Goal: Book appointment/travel/reservation

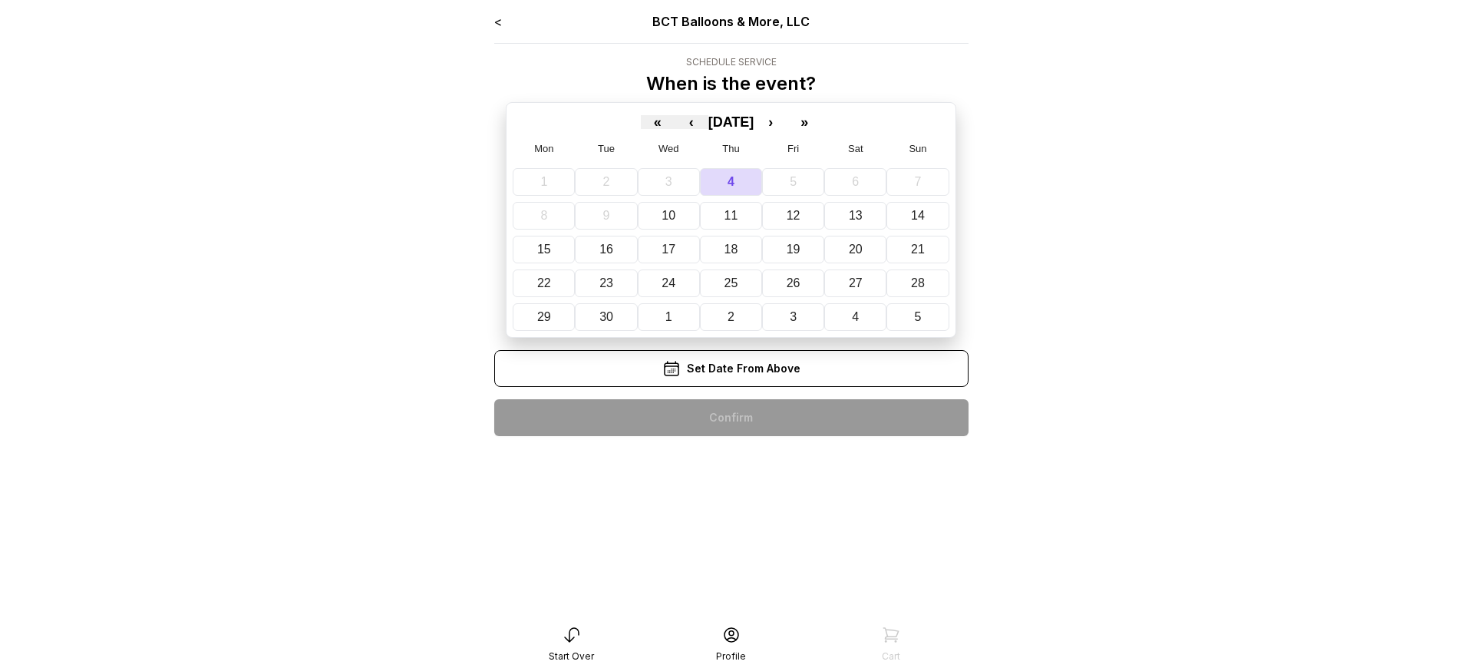
click at [730, 417] on div "< BCT Balloons & More, LLC Schedule Service When is the event? « ‹ [DATE] › » M…" at bounding box center [731, 230] width 474 height 436
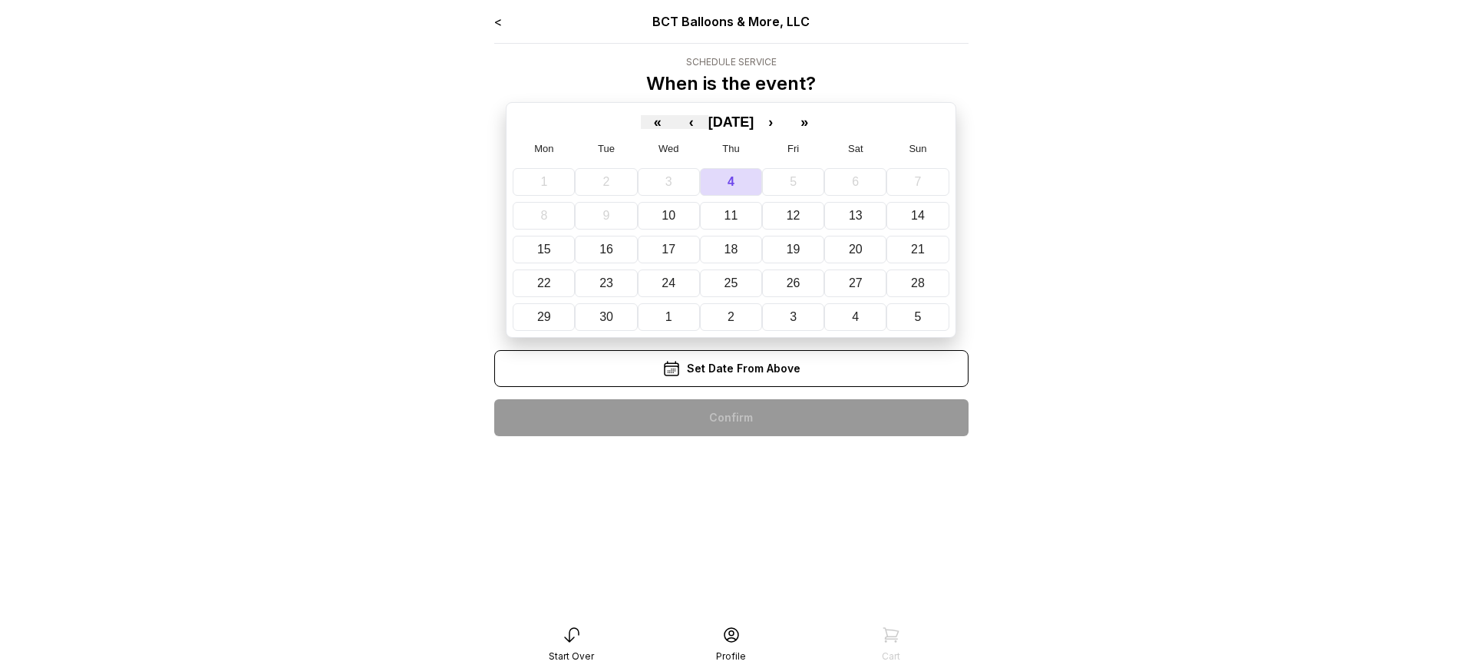
click at [730, 417] on div "< BCT Balloons & More, LLC Schedule Service When is the event? « ‹ [DATE] › » M…" at bounding box center [731, 230] width 474 height 436
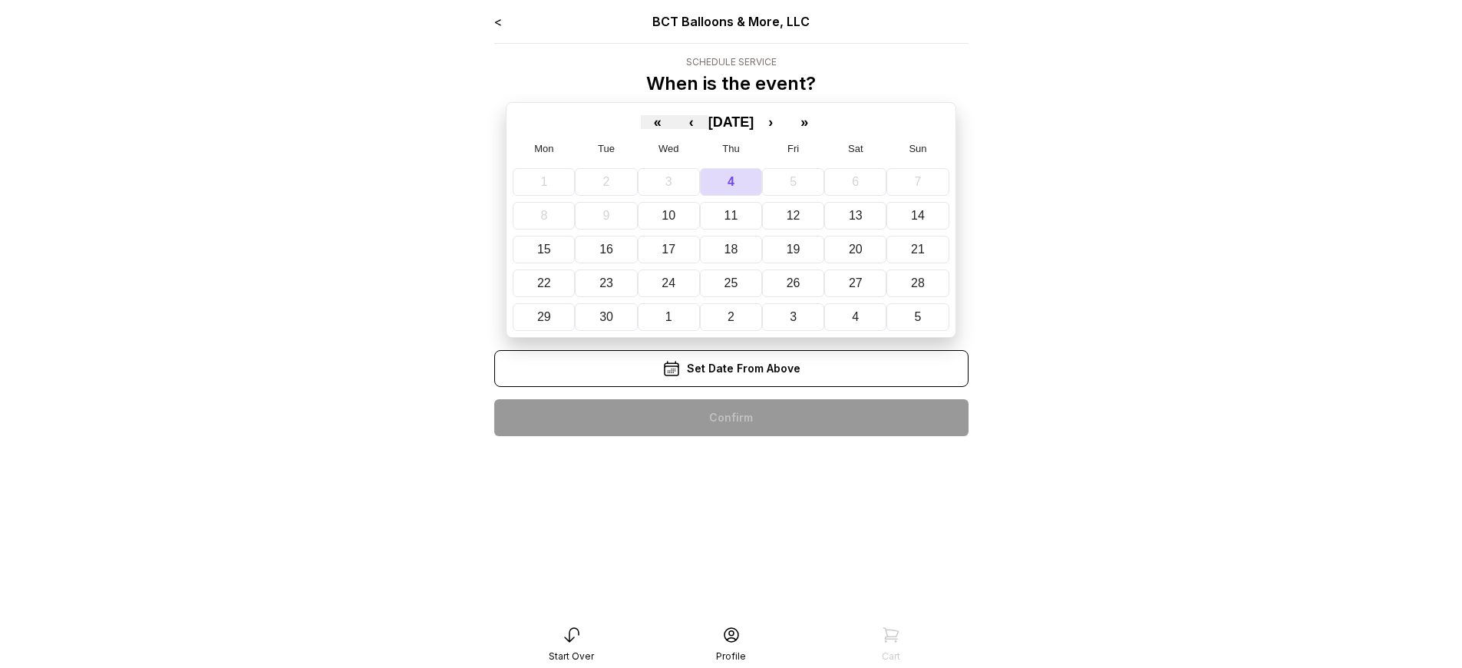
click at [730, 417] on div "< BCT Balloons & More, LLC Schedule Service When is the event? « ‹ [DATE] › » M…" at bounding box center [731, 230] width 474 height 436
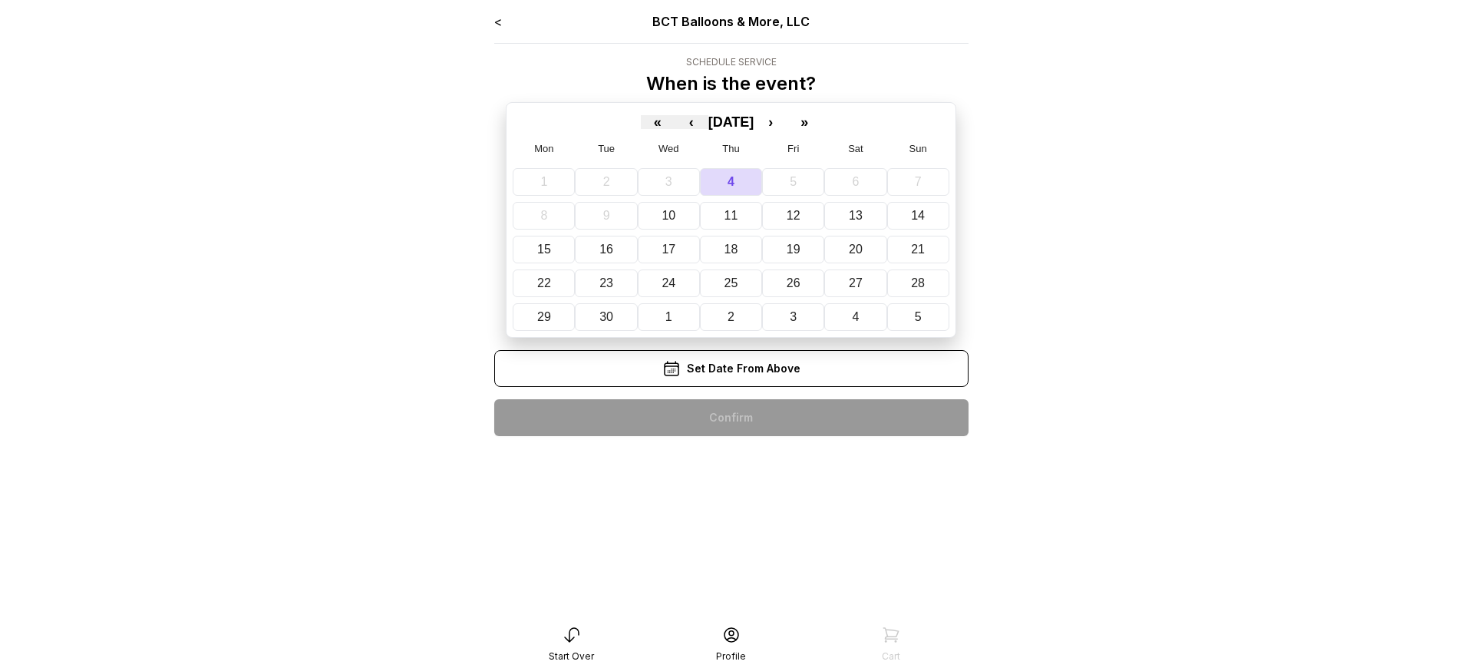
click at [730, 417] on div "< BCT Balloons & More, LLC Schedule Service When is the event? « ‹ [DATE] › » M…" at bounding box center [731, 230] width 474 height 436
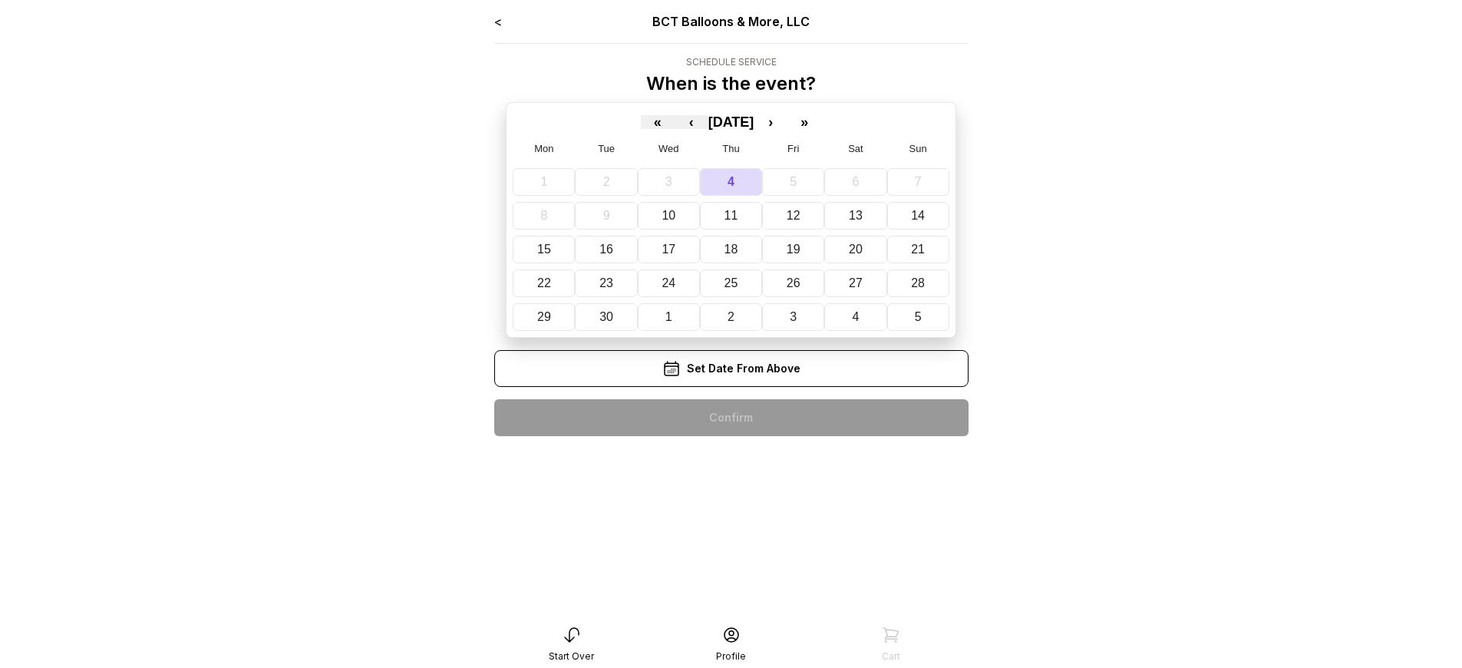
click at [730, 417] on div "< BCT Balloons & More, LLC Schedule Service When is the event? « ‹ [DATE] › » M…" at bounding box center [731, 230] width 474 height 436
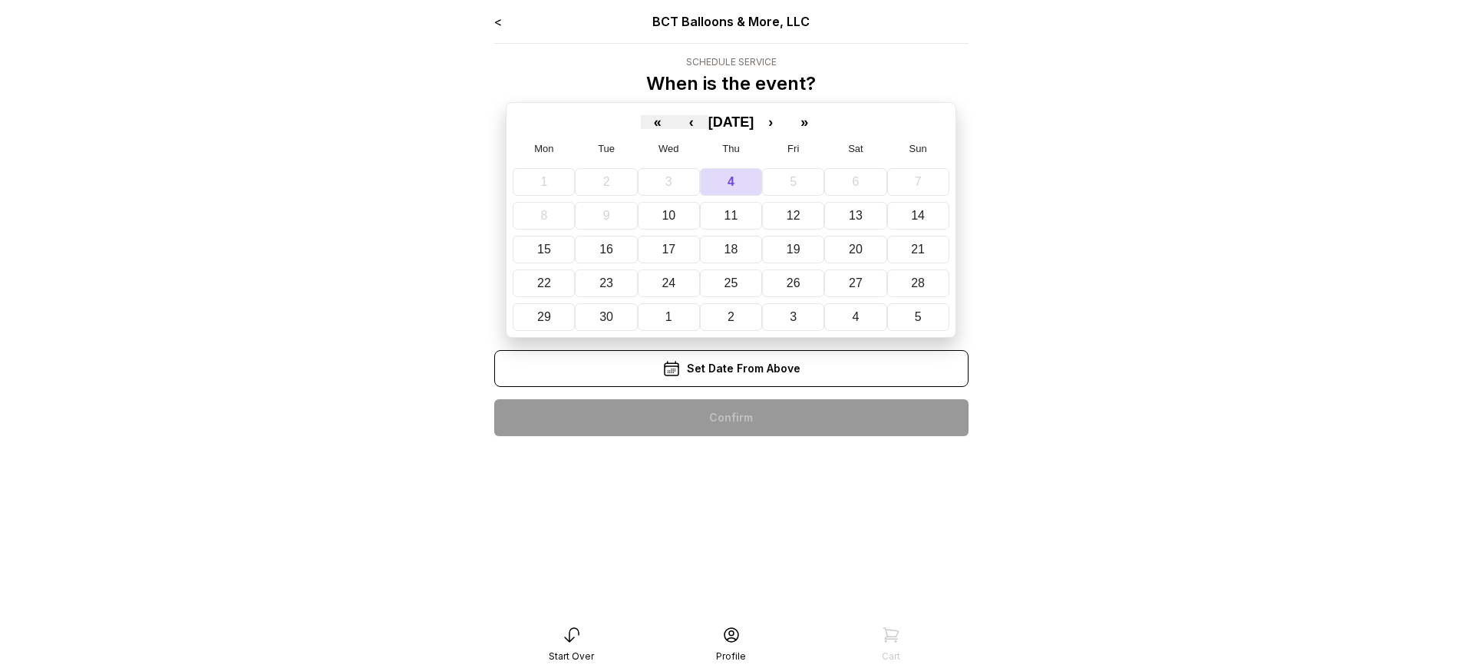
click at [730, 417] on div "< BCT Balloons & More, LLC Schedule Service When is the event? « ‹ [DATE] › » M…" at bounding box center [731, 230] width 474 height 436
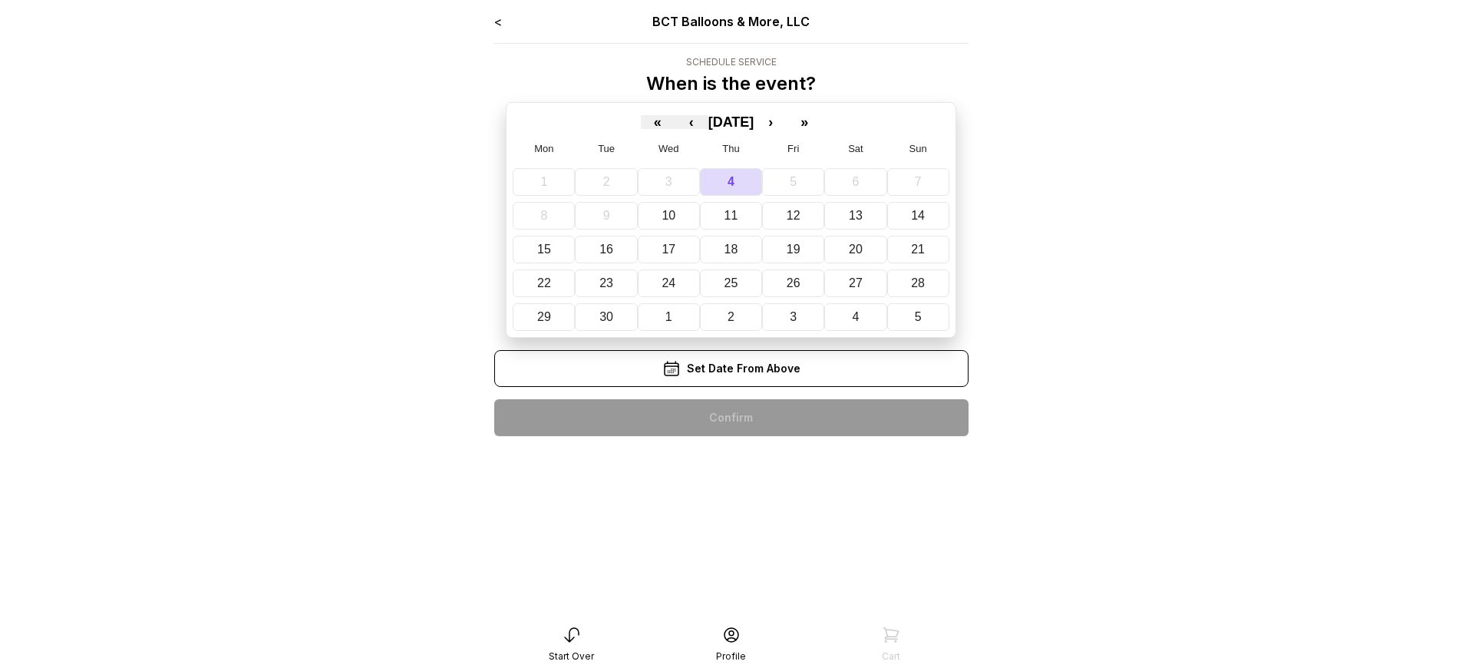
click at [730, 417] on div "< BCT Balloons & More, LLC Schedule Service When is the event? « ‹ [DATE] › » M…" at bounding box center [731, 230] width 474 height 436
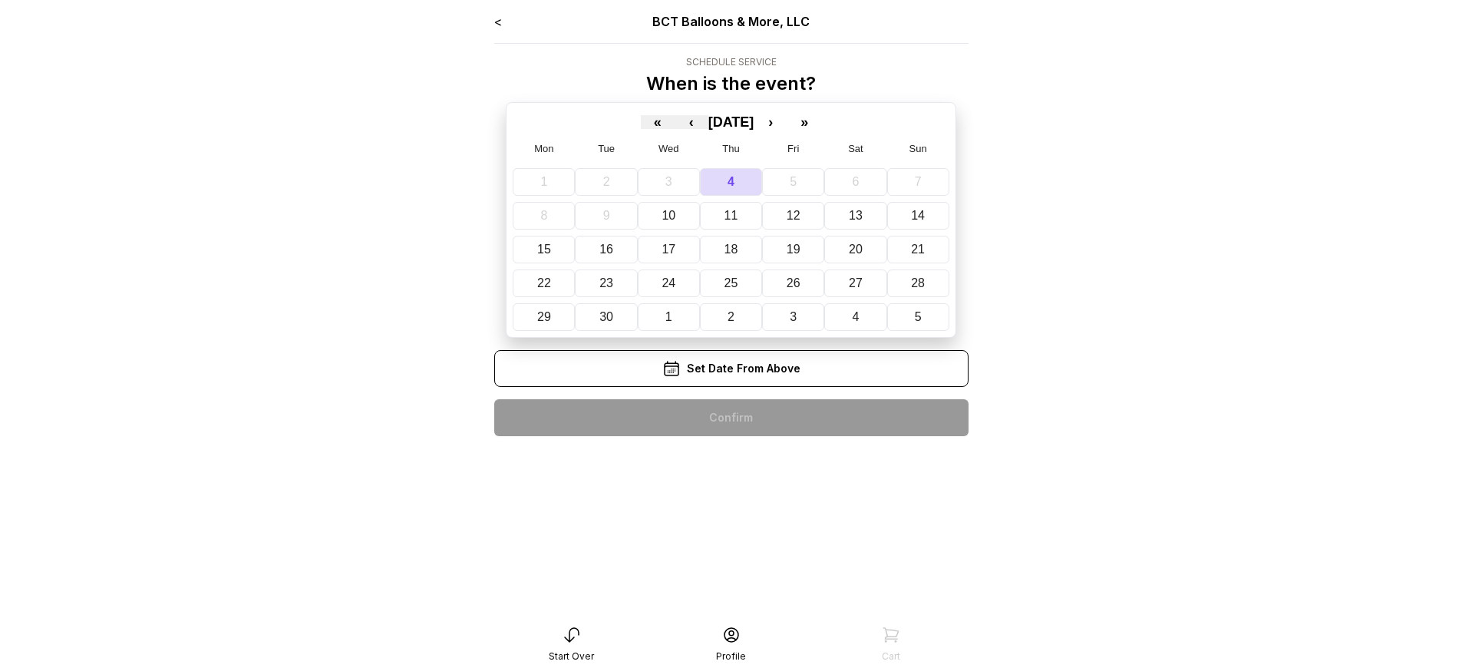
click at [730, 417] on div "< BCT Balloons & More, LLC Schedule Service When is the event? « ‹ [DATE] › » M…" at bounding box center [731, 230] width 474 height 436
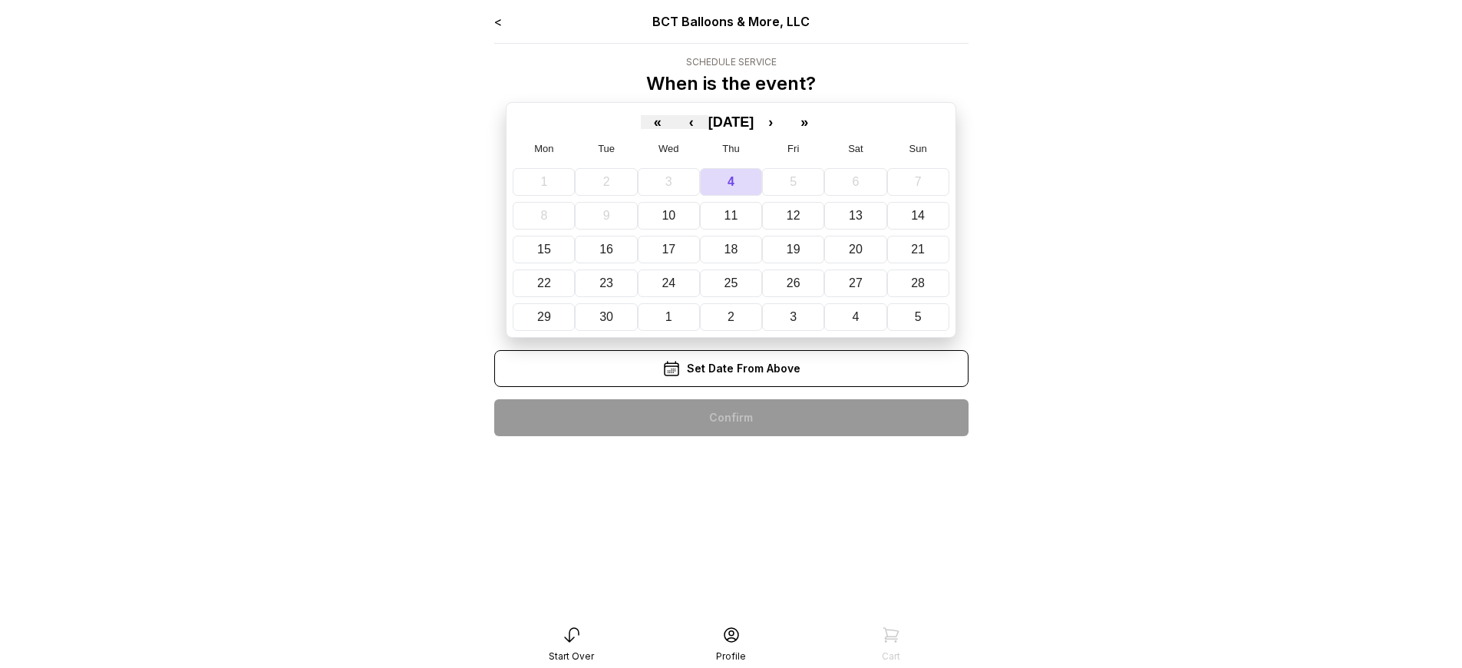
click at [730, 417] on div "< BCT Balloons & More, LLC Schedule Service When is the event? « ‹ [DATE] › » M…" at bounding box center [731, 230] width 474 height 436
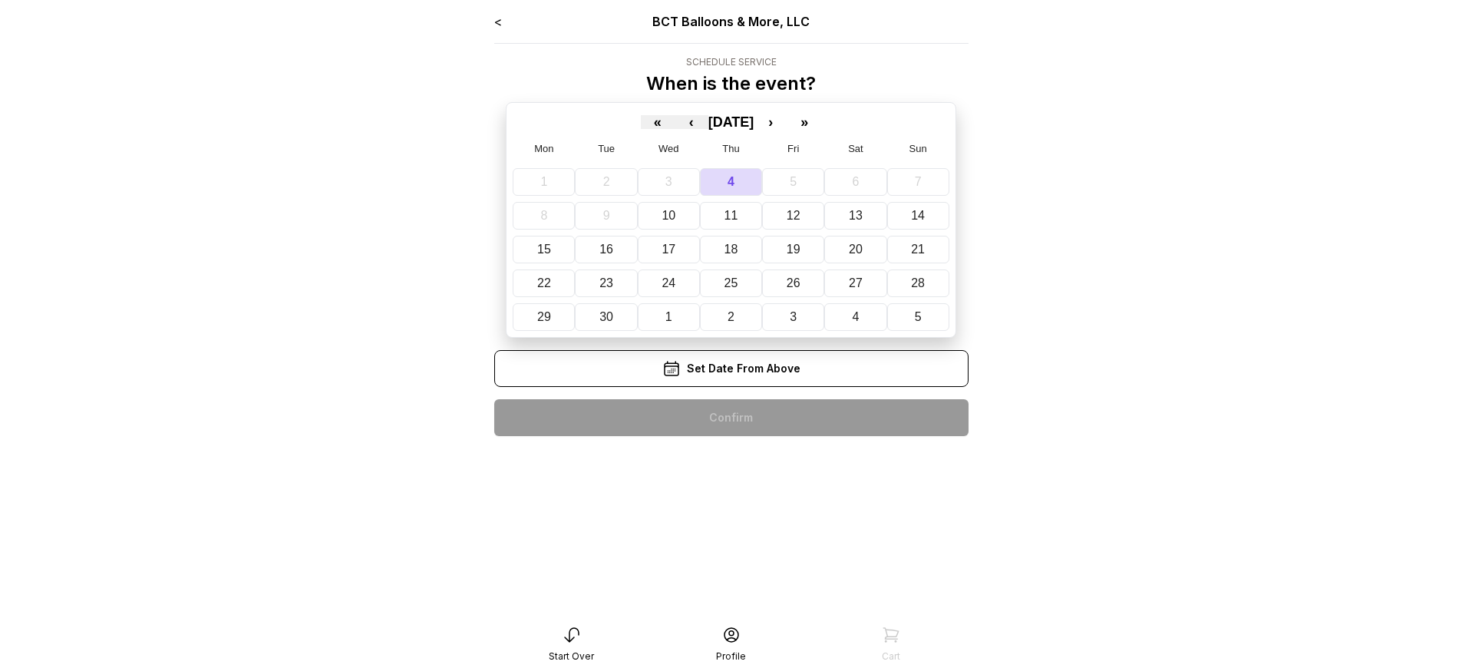
click at [730, 417] on div "< BCT Balloons & More, LLC Schedule Service When is the event? « ‹ [DATE] › » M…" at bounding box center [731, 230] width 474 height 436
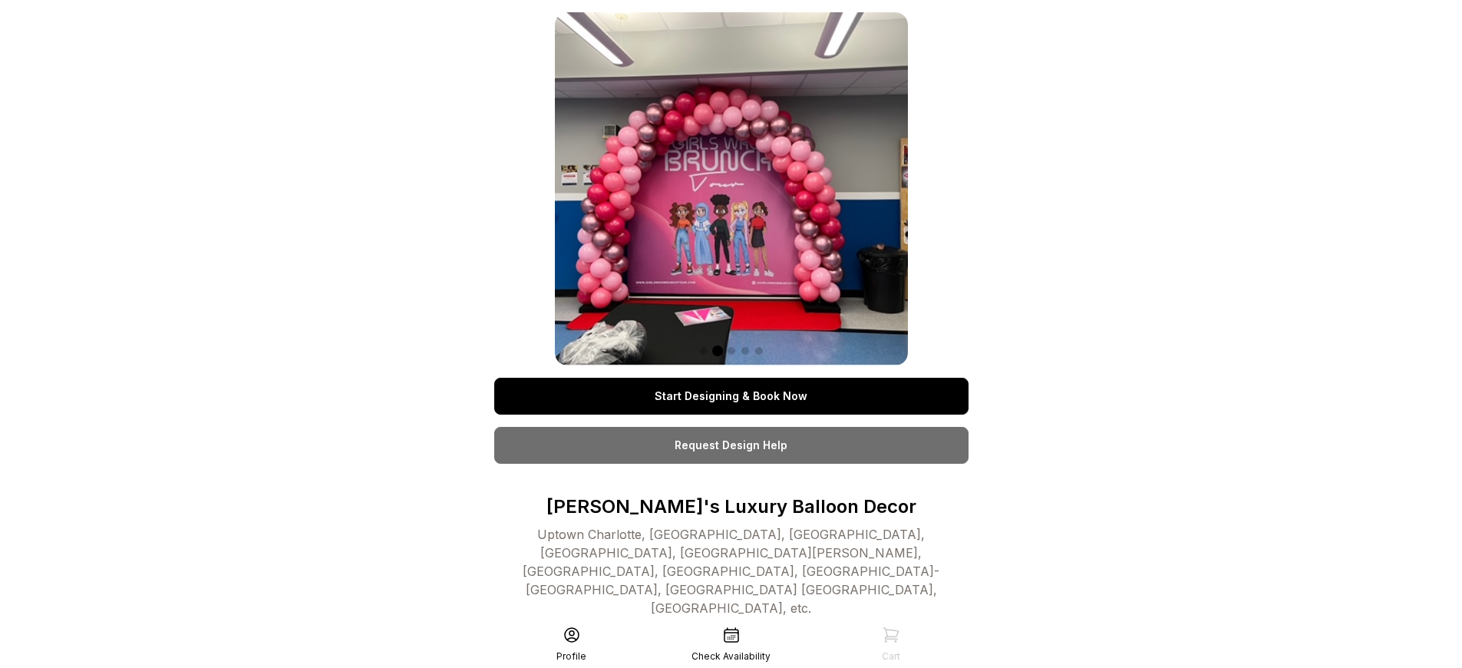
click at [730, 396] on link "Start Designing & Book Now" at bounding box center [731, 395] width 474 height 37
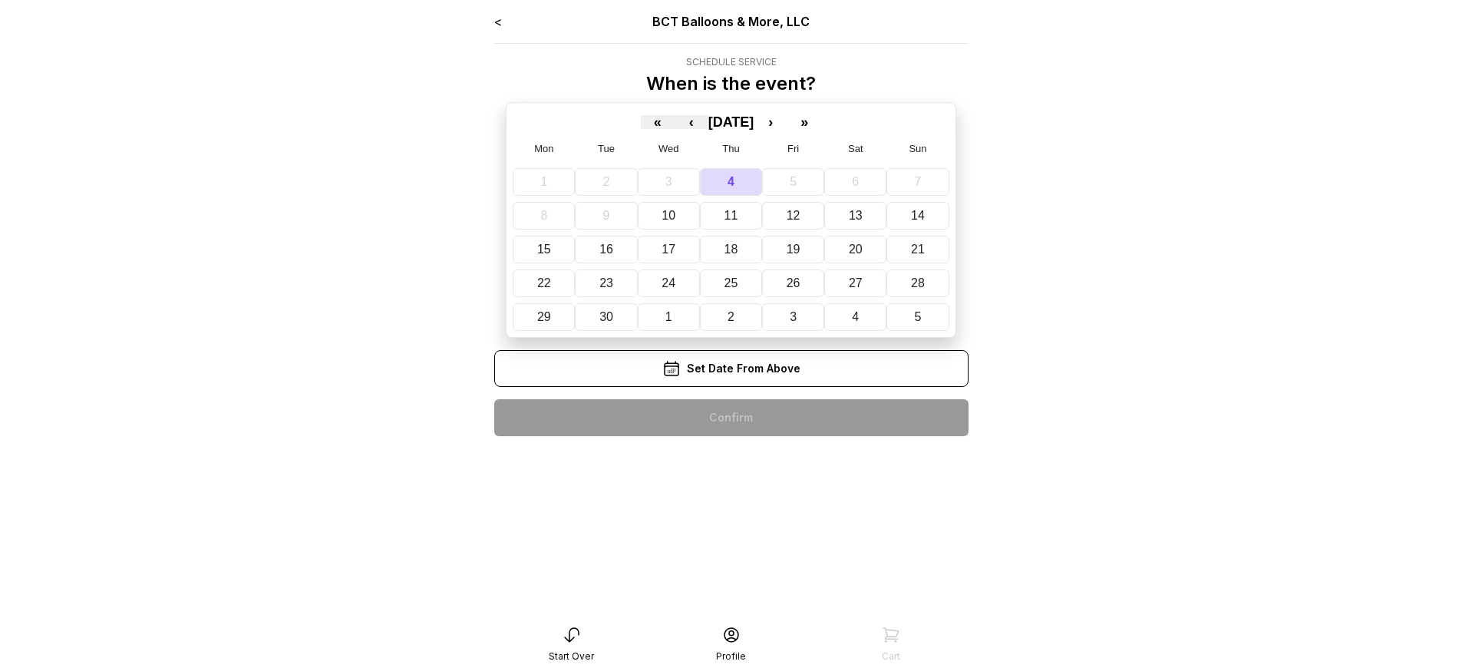
click at [730, 417] on div "< BCT Balloons & More, LLC Schedule Service When is the event? « ‹ [DATE] › » M…" at bounding box center [731, 230] width 474 height 436
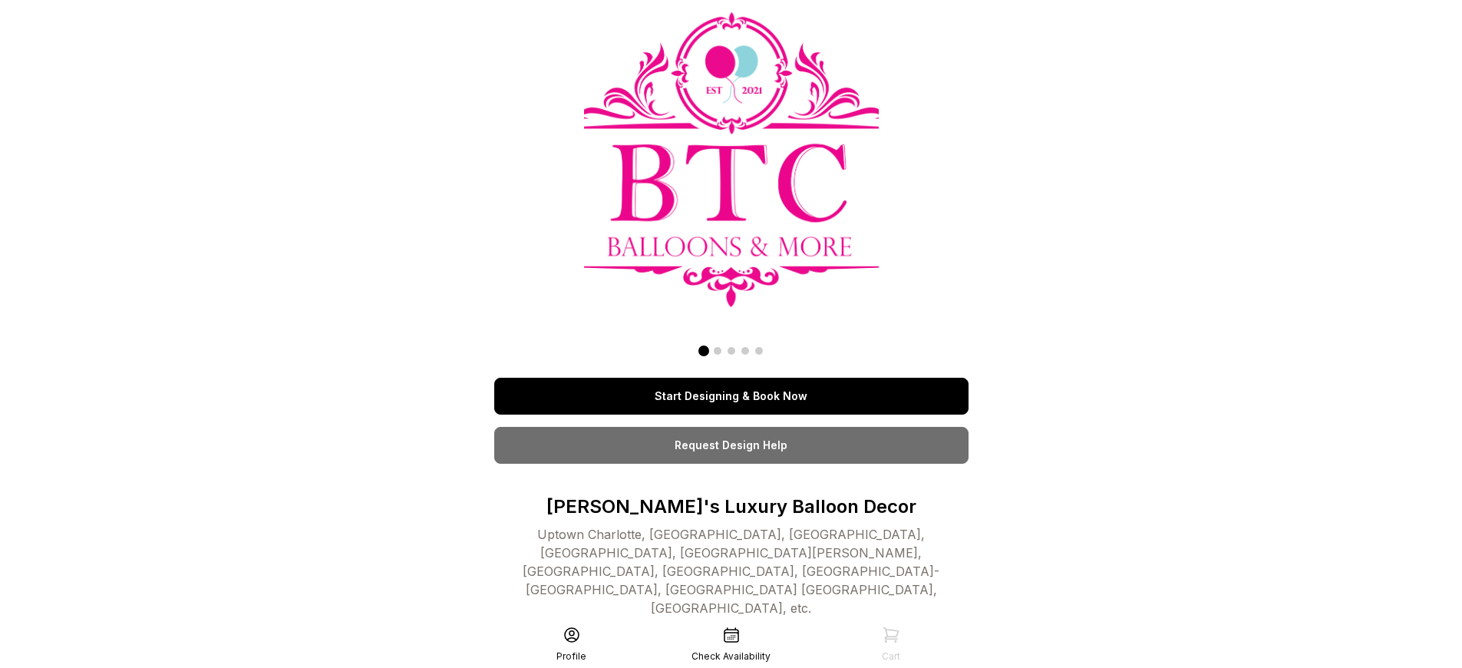
click at [730, 396] on link "Start Designing & Book Now" at bounding box center [731, 395] width 474 height 37
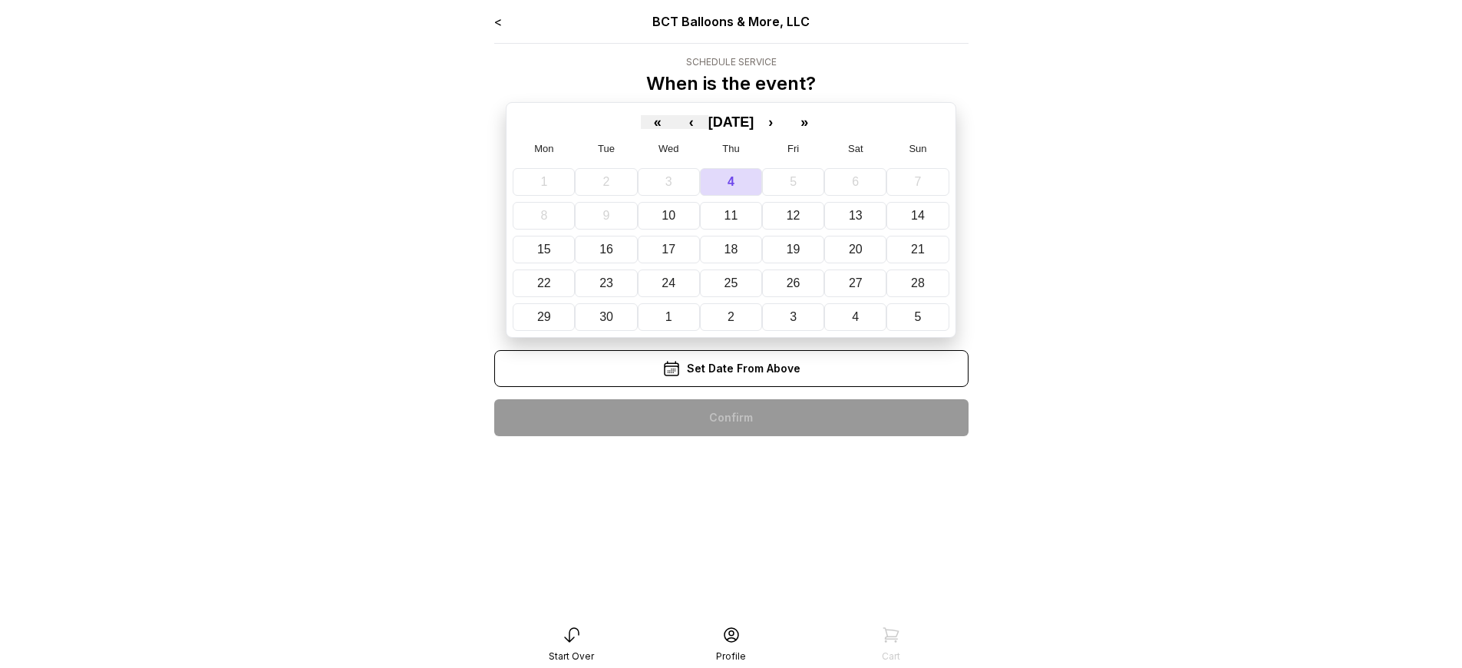
scroll to position [31, 0]
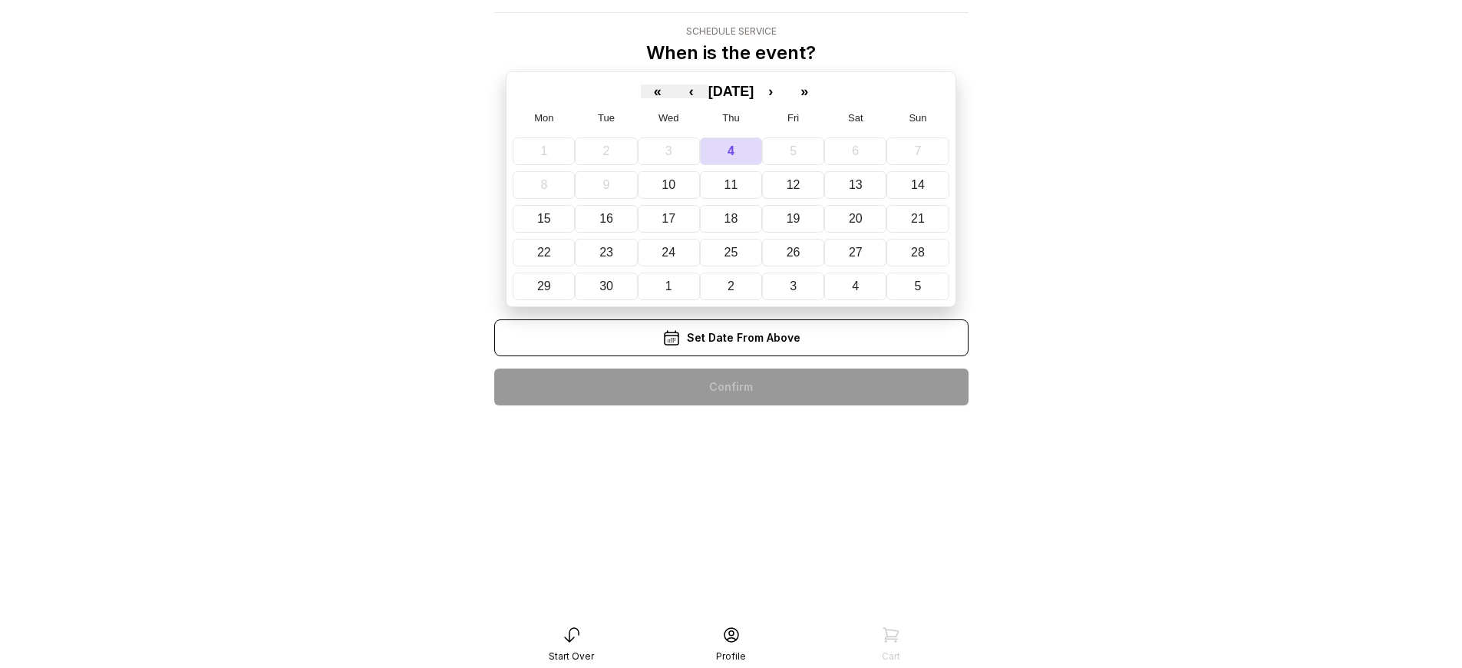
click at [730, 387] on div "< BCT Balloons & More, LLC Schedule Service When is the event? « ‹ [DATE] › » M…" at bounding box center [731, 200] width 474 height 436
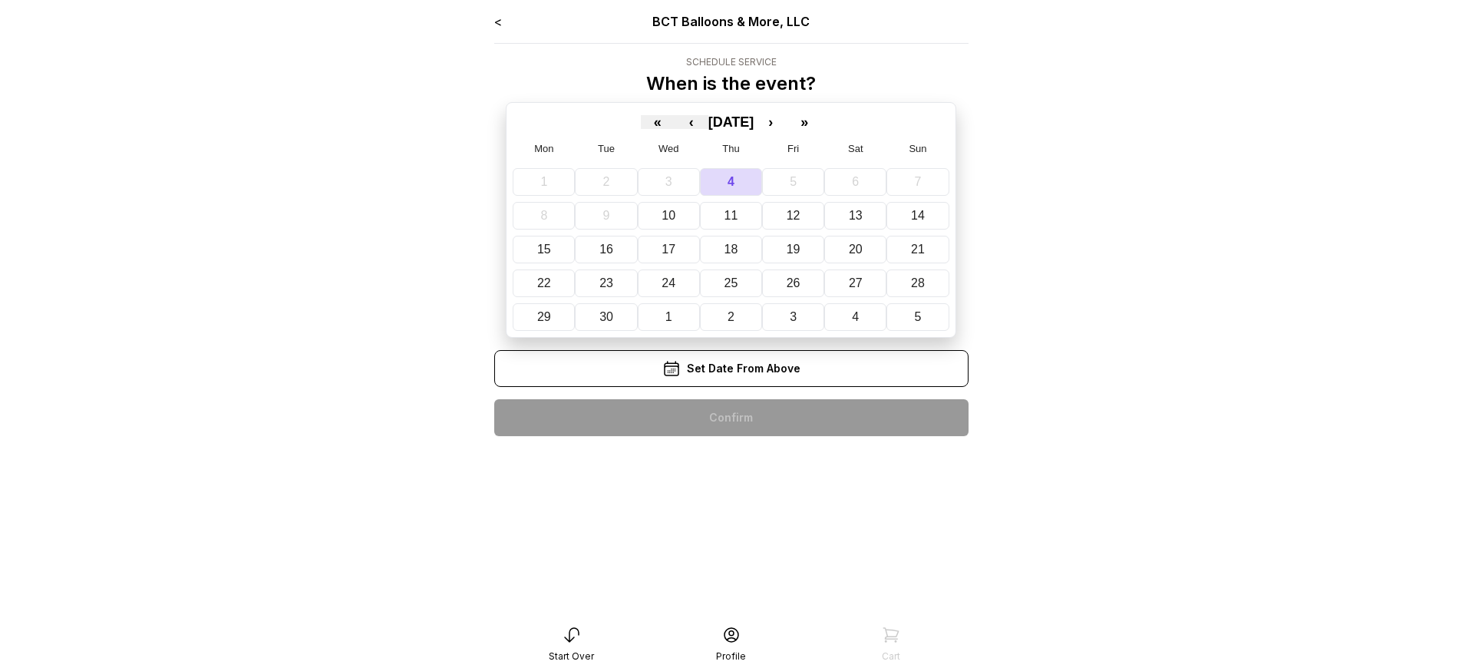
click at [730, 417] on div "< BCT Balloons & More, LLC Schedule Service When is the event? « ‹ [DATE] › » M…" at bounding box center [731, 230] width 474 height 436
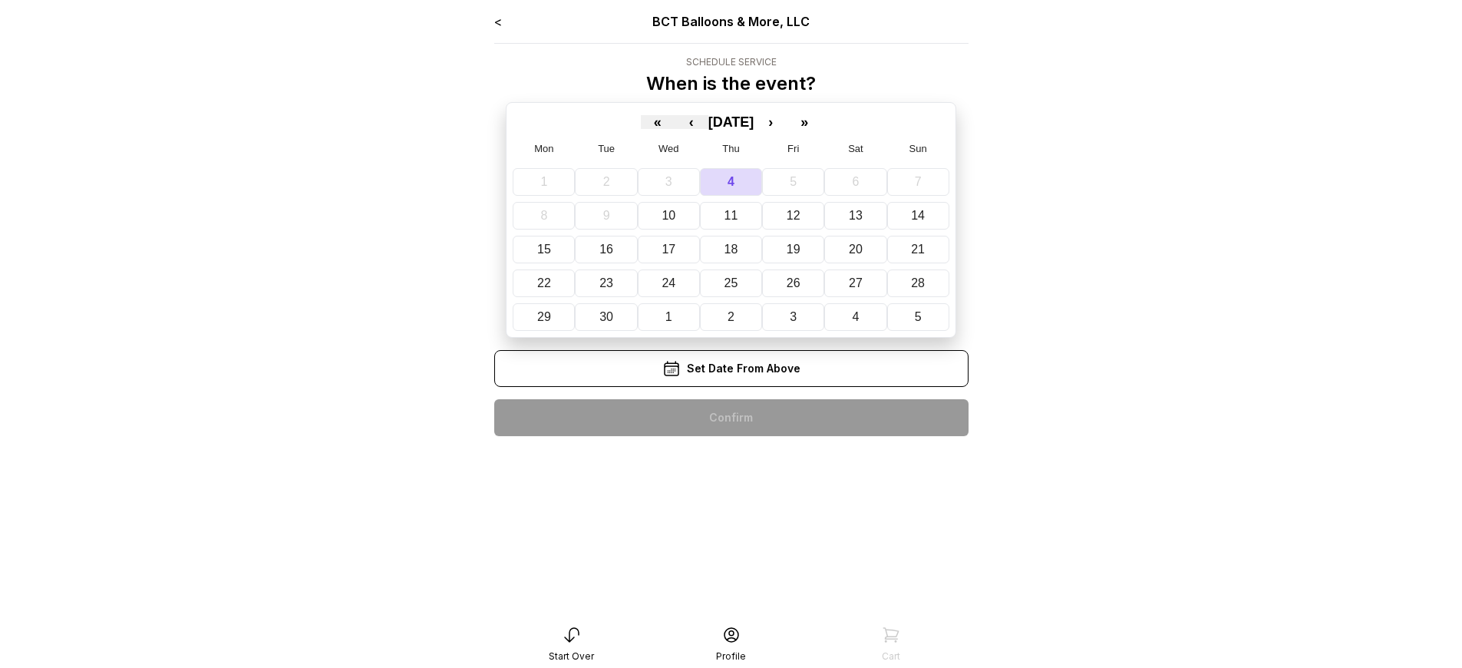
click at [730, 417] on div "< BCT Balloons & More, LLC Schedule Service When is the event? « ‹ [DATE] › » M…" at bounding box center [731, 230] width 474 height 436
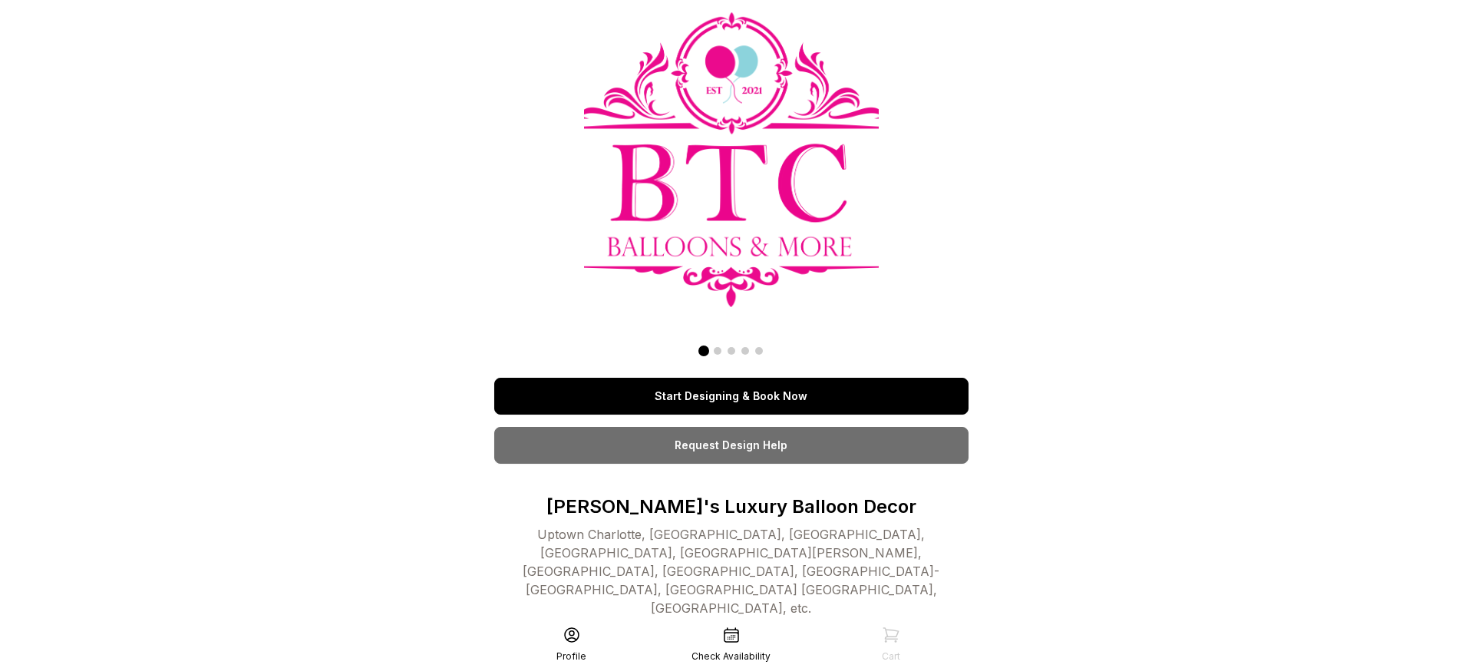
click at [730, 396] on link "Start Designing & Book Now" at bounding box center [731, 395] width 474 height 37
